Goal: Task Accomplishment & Management: Manage account settings

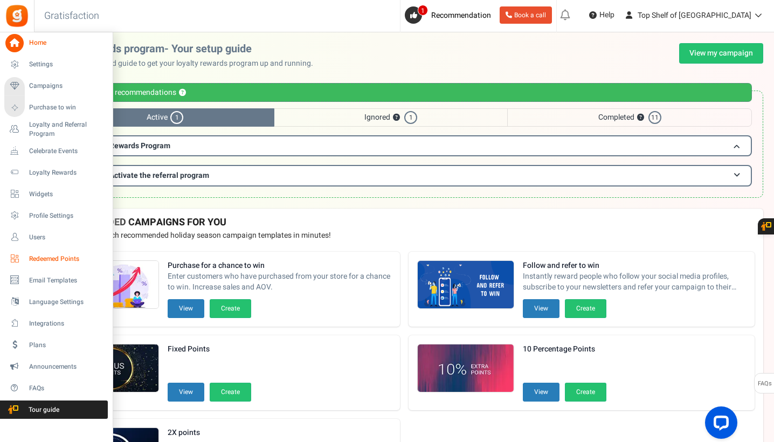
click at [49, 255] on span "Redeemed Points" at bounding box center [66, 259] width 75 height 9
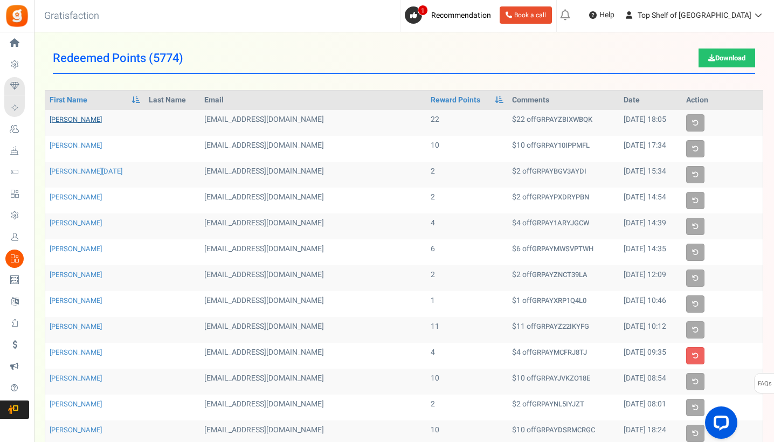
click at [79, 120] on link "[PERSON_NAME]" at bounding box center [76, 119] width 52 height 10
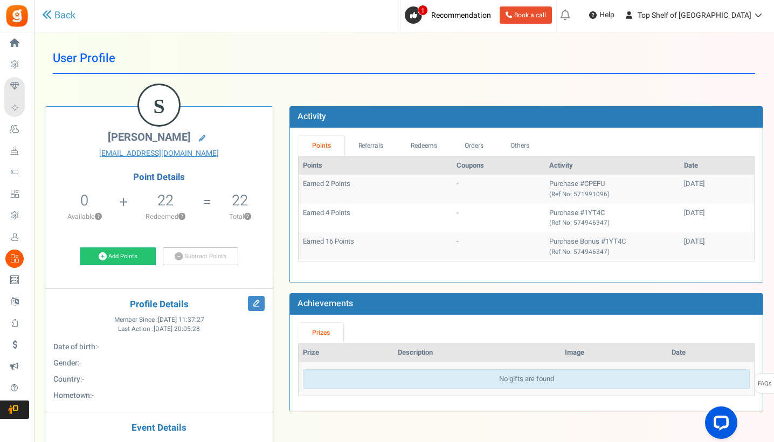
drag, startPoint x: 658, startPoint y: 242, endPoint x: 698, endPoint y: 246, distance: 40.1
click at [698, 246] on td "[DATE]" at bounding box center [717, 246] width 74 height 29
click at [623, 244] on td "Purchase Bonus #1YT4C (Ref No: 574946347)" at bounding box center [612, 246] width 135 height 29
click at [377, 144] on link "Referrals" at bounding box center [371, 146] width 53 height 20
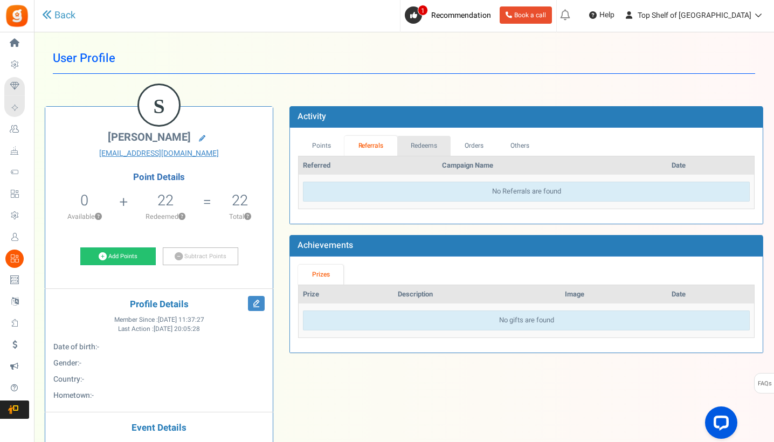
click at [411, 145] on link "Redeems" at bounding box center [424, 146] width 54 height 20
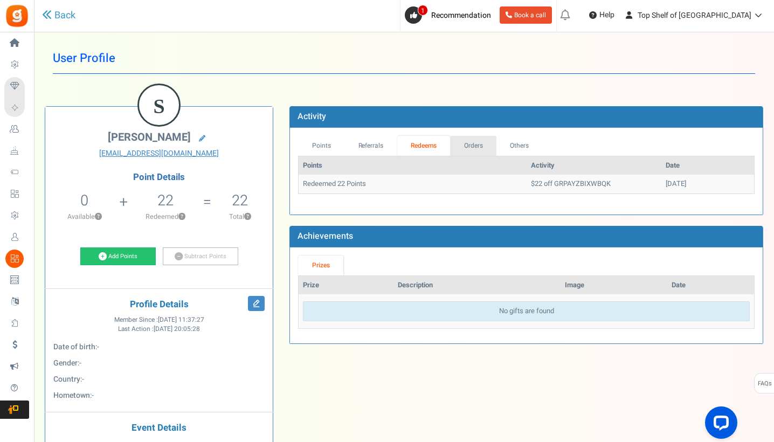
click at [468, 149] on link "Orders" at bounding box center [473, 146] width 46 height 20
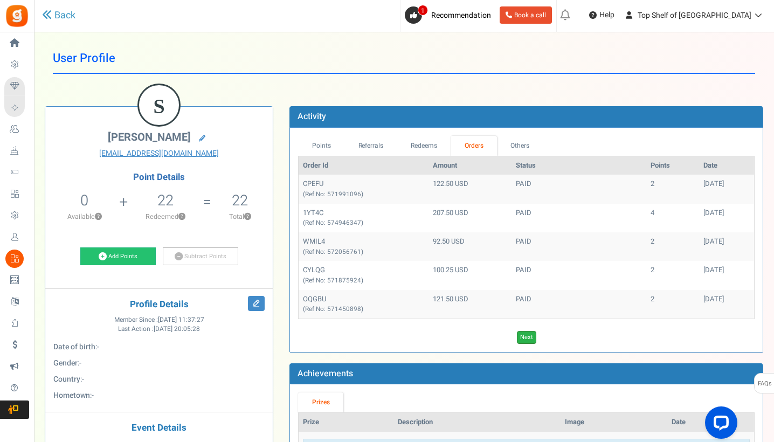
click at [532, 334] on link "Next" at bounding box center [526, 337] width 19 height 13
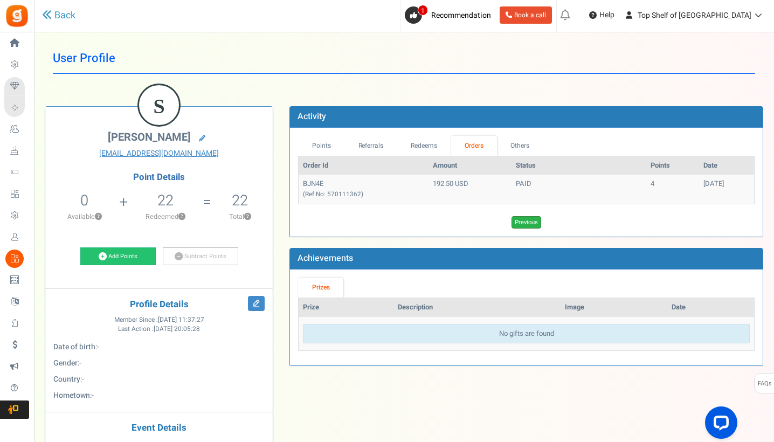
click at [531, 218] on link "Previous" at bounding box center [527, 222] width 30 height 13
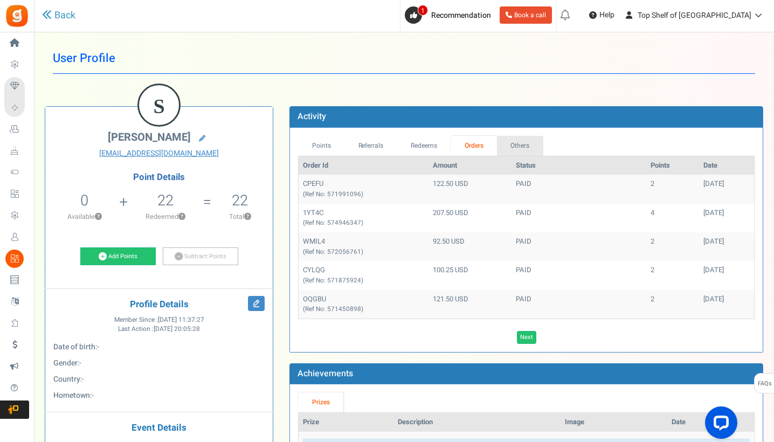
click at [524, 144] on link "Others" at bounding box center [520, 146] width 46 height 20
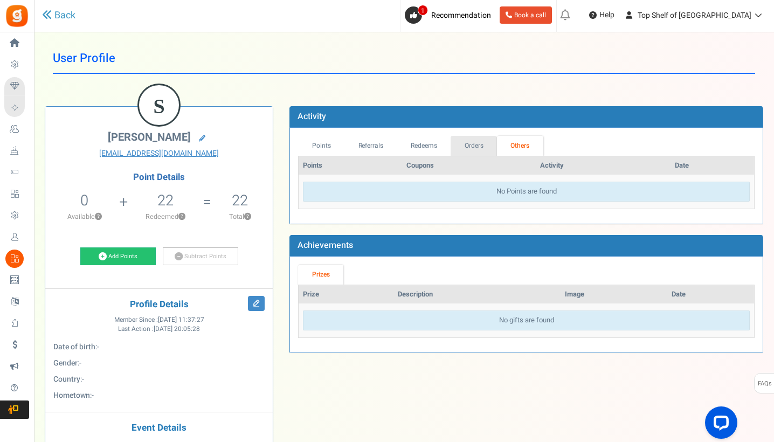
click at [483, 143] on link "Orders" at bounding box center [474, 146] width 46 height 20
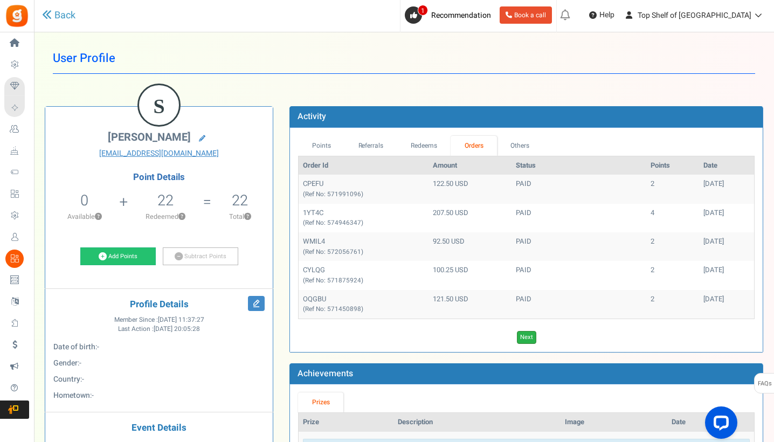
click at [525, 332] on link "Next" at bounding box center [526, 337] width 19 height 13
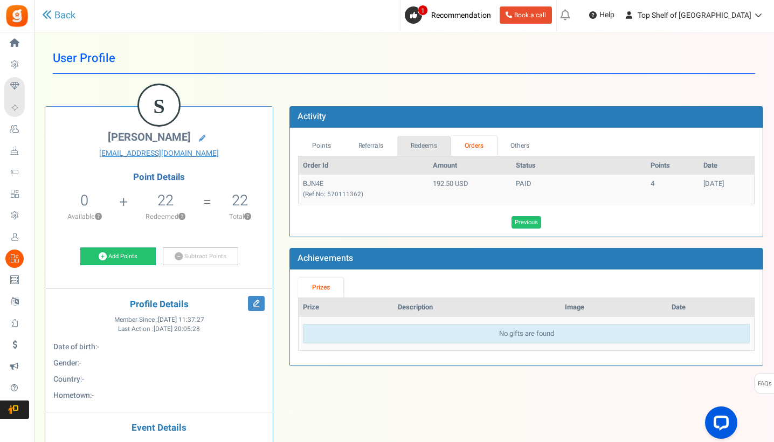
click at [442, 144] on link "Redeems" at bounding box center [424, 146] width 54 height 20
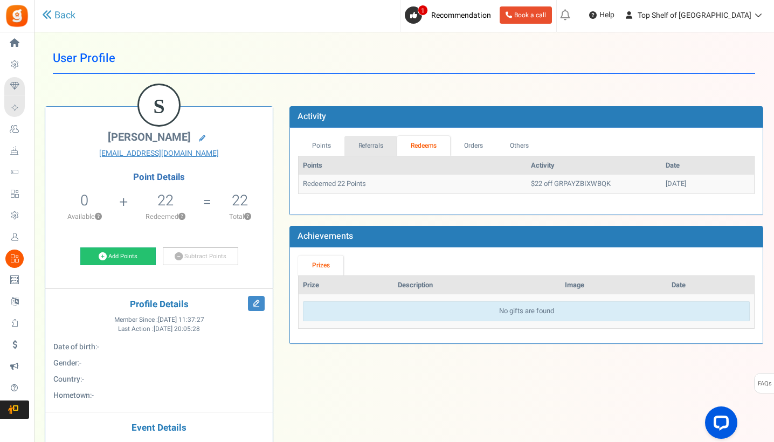
click at [367, 136] on link "Referrals" at bounding box center [371, 146] width 53 height 20
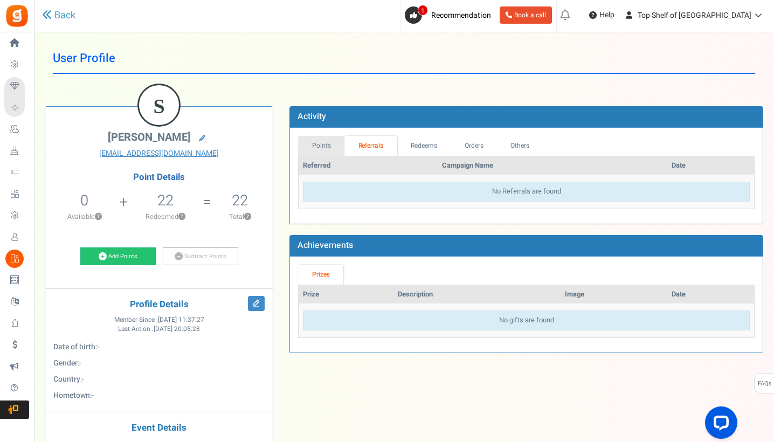
click at [328, 142] on link "Points" at bounding box center [321, 146] width 46 height 20
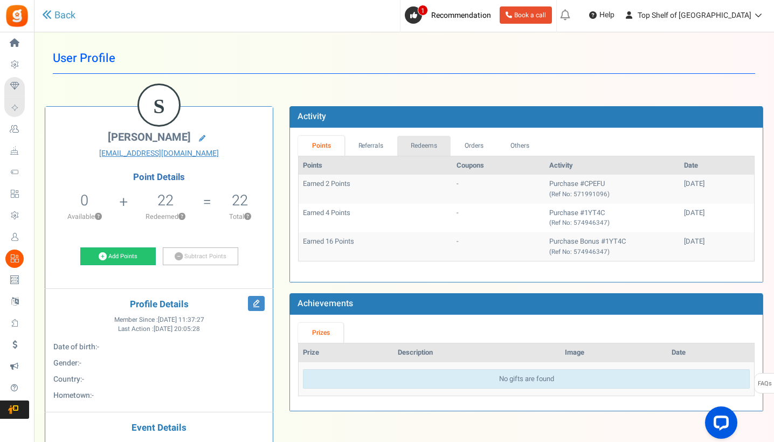
click at [432, 147] on link "Redeems" at bounding box center [424, 146] width 54 height 20
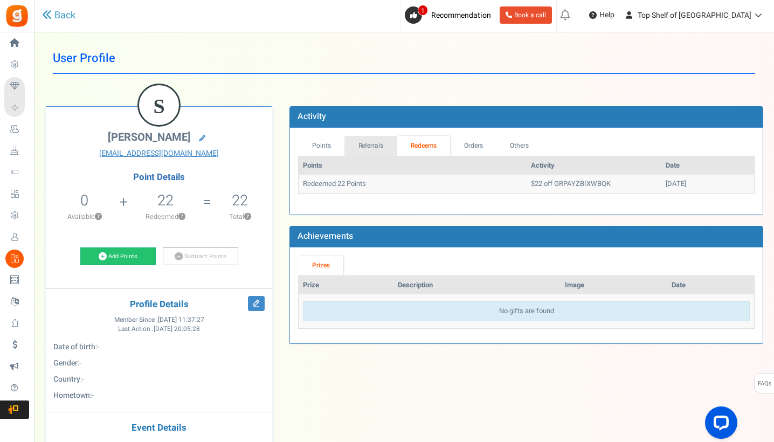
click at [374, 140] on link "Referrals" at bounding box center [371, 146] width 53 height 20
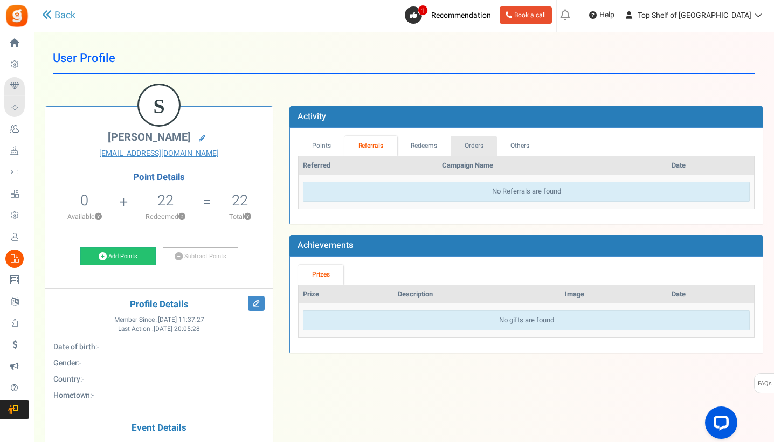
click at [473, 148] on link "Orders" at bounding box center [474, 146] width 46 height 20
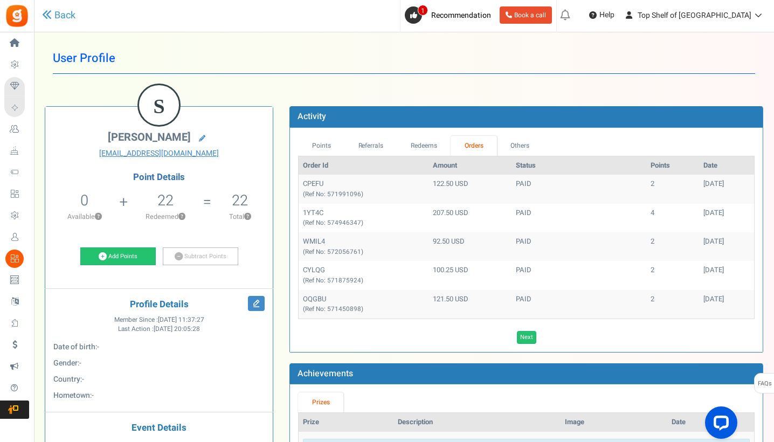
click at [169, 175] on h4 "Point Details" at bounding box center [159, 178] width 228 height 10
click at [199, 139] on icon at bounding box center [202, 138] width 6 height 6
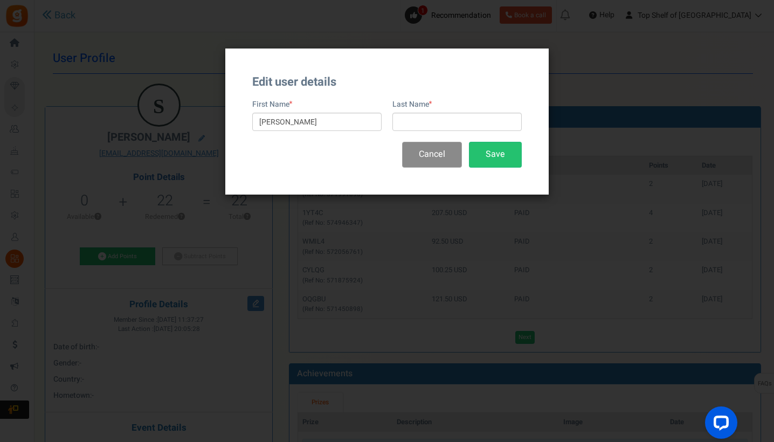
click at [453, 159] on button "Cancel" at bounding box center [432, 154] width 60 height 25
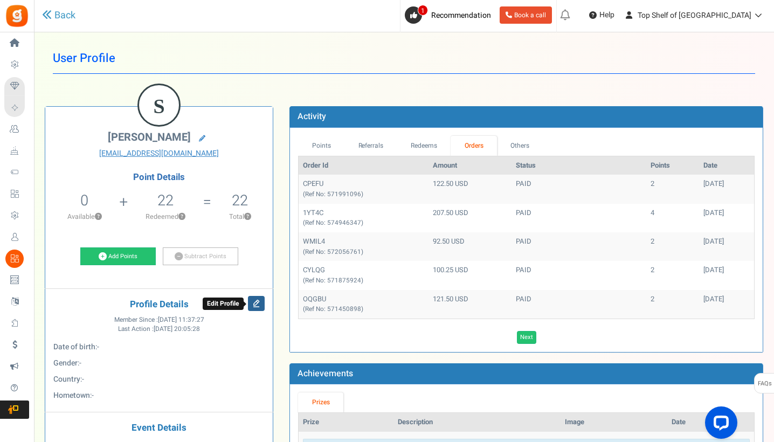
click at [253, 305] on icon at bounding box center [256, 303] width 17 height 15
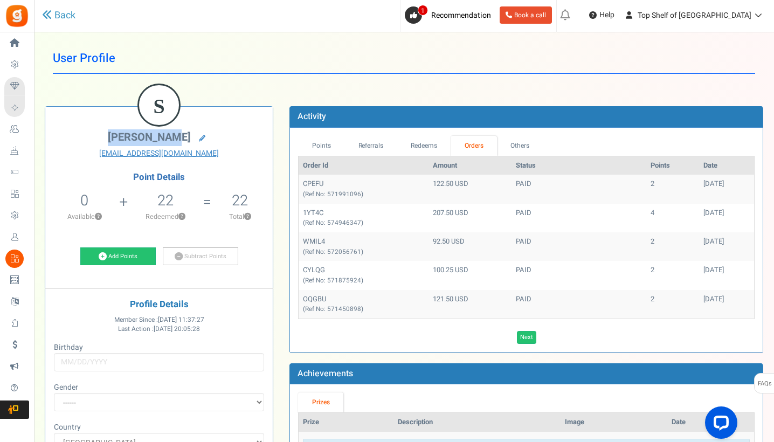
drag, startPoint x: 180, startPoint y: 136, endPoint x: 101, endPoint y: 134, distance: 78.8
click at [101, 134] on h2 "[PERSON_NAME]" at bounding box center [158, 138] width 211 height 15
copy span "[PERSON_NAME]"
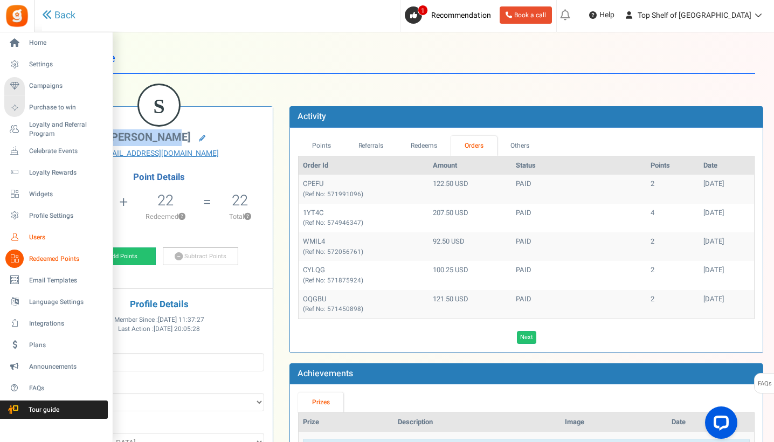
click at [39, 237] on span "Users" at bounding box center [66, 237] width 75 height 9
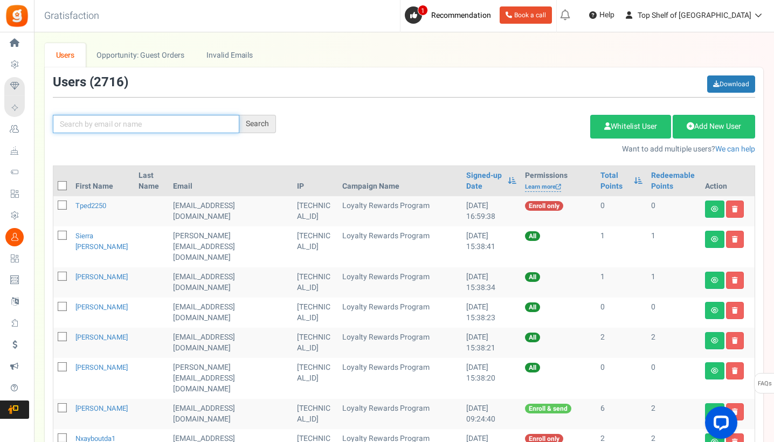
click at [183, 123] on input "text" at bounding box center [146, 124] width 187 height 18
paste input "[PERSON_NAME]"
type input "[PERSON_NAME]"
click at [262, 121] on div "Search" at bounding box center [257, 124] width 37 height 18
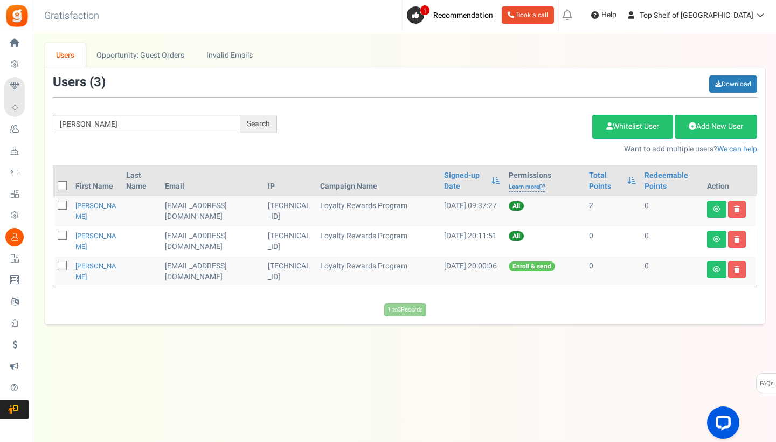
click at [65, 203] on icon at bounding box center [62, 205] width 7 height 7
click at [54, 203] on input "checkbox" at bounding box center [50, 206] width 7 height 7
checkbox input "true"
click at [64, 233] on icon at bounding box center [62, 235] width 7 height 7
click at [54, 233] on input "checkbox" at bounding box center [50, 236] width 7 height 7
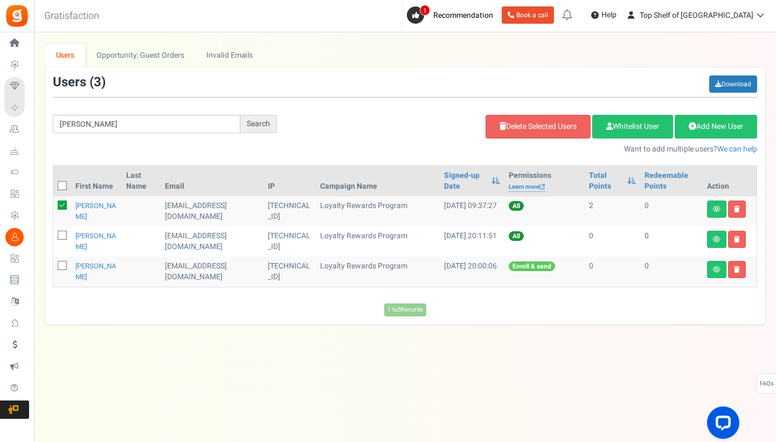
checkbox input "true"
click at [64, 266] on icon at bounding box center [62, 266] width 7 height 7
click at [54, 266] on input "checkbox" at bounding box center [50, 266] width 7 height 7
checkbox input "true"
click at [543, 135] on link "Delete Selected Users" at bounding box center [538, 127] width 105 height 24
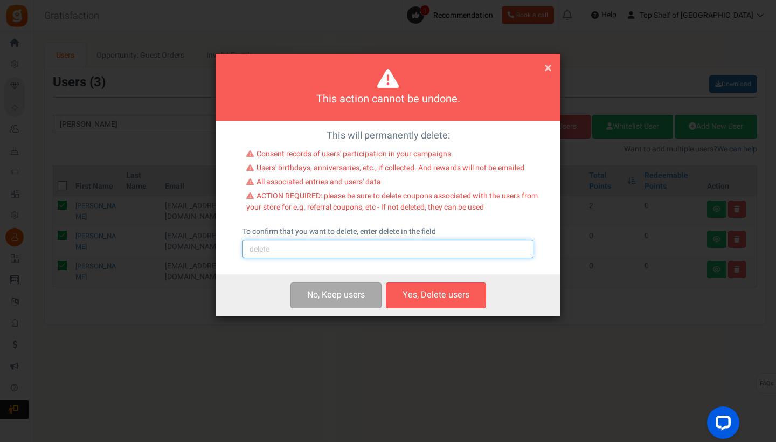
click at [285, 245] on input "text" at bounding box center [388, 249] width 291 height 18
type input "delete"
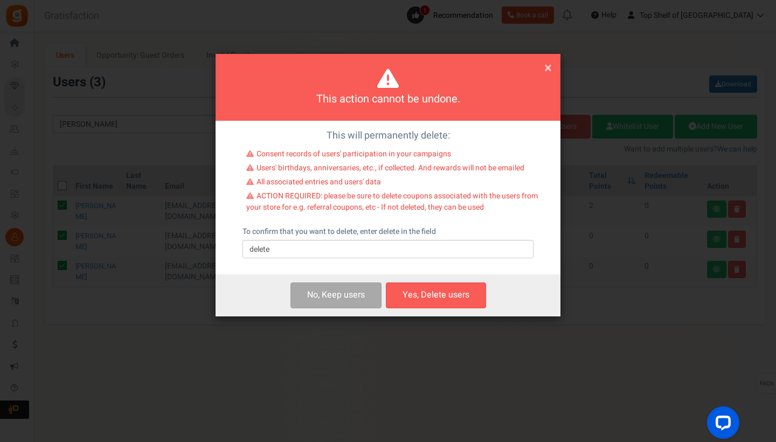
click at [441, 291] on button "Yes, Delete users" at bounding box center [436, 295] width 100 height 25
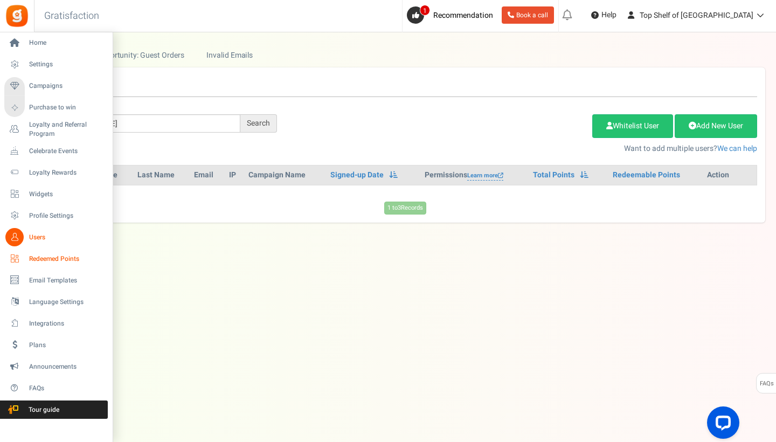
click at [61, 259] on span "Redeemed Points" at bounding box center [66, 259] width 75 height 9
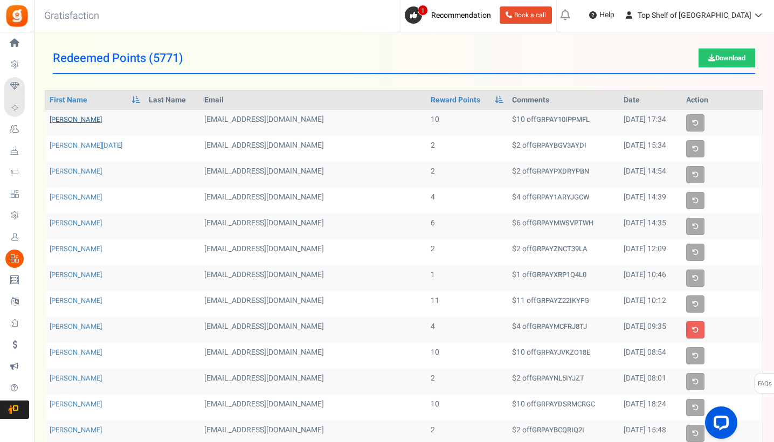
click at [70, 118] on link "[PERSON_NAME]" at bounding box center [76, 119] width 52 height 10
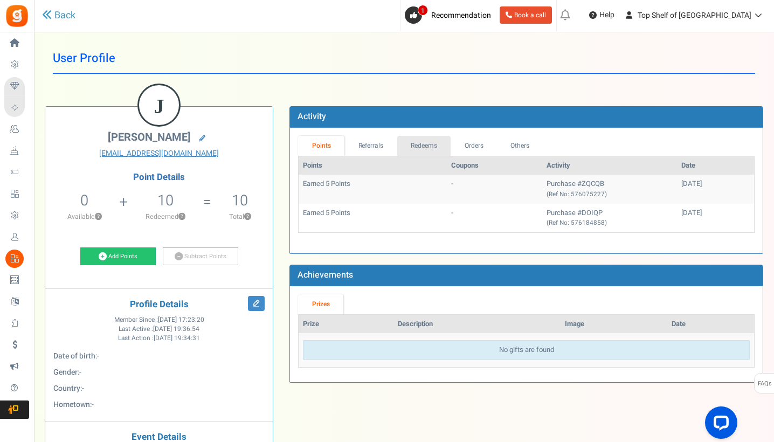
click at [424, 145] on link "Redeems" at bounding box center [424, 146] width 54 height 20
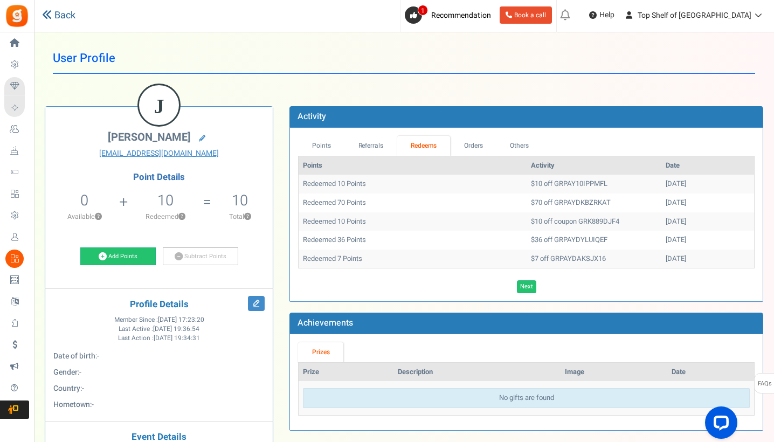
click at [58, 17] on link "Back" at bounding box center [58, 16] width 33 height 14
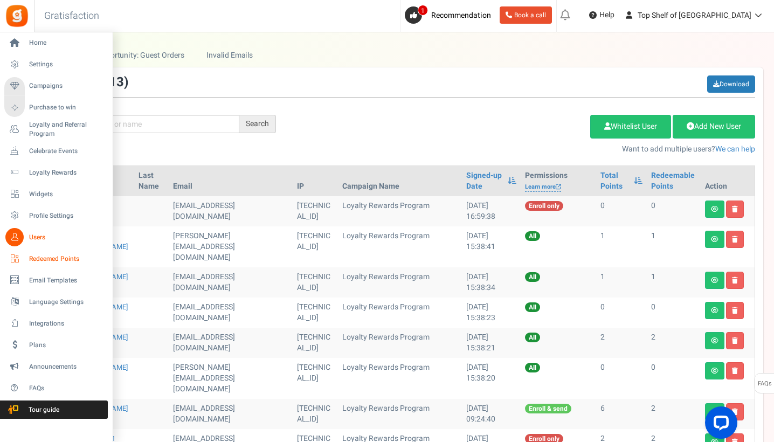
click at [56, 258] on span "Redeemed Points" at bounding box center [66, 259] width 75 height 9
